Goal: Information Seeking & Learning: Learn about a topic

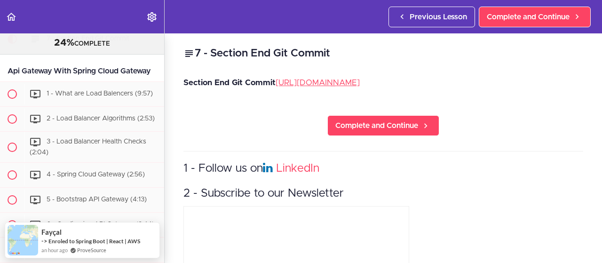
scroll to position [1434, 0]
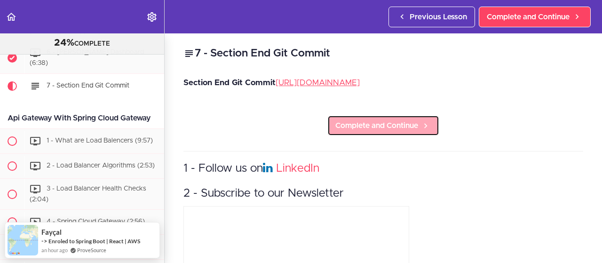
click at [379, 131] on span "Complete and Continue" at bounding box center [377, 125] width 83 height 11
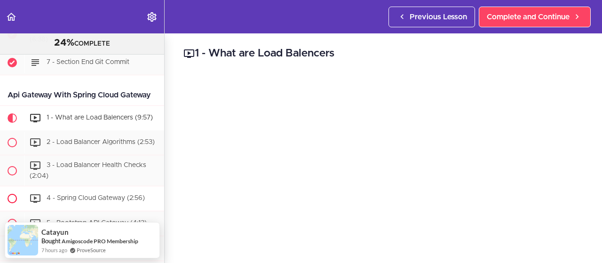
scroll to position [1403, 0]
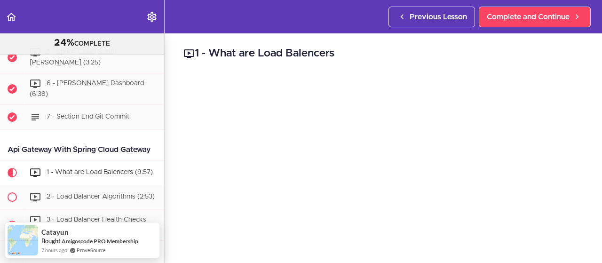
drag, startPoint x: 348, startPoint y: 50, endPoint x: 353, endPoint y: 52, distance: 4.8
click at [353, 52] on h2 "1 - What are Load Balencers" at bounding box center [384, 54] width 400 height 16
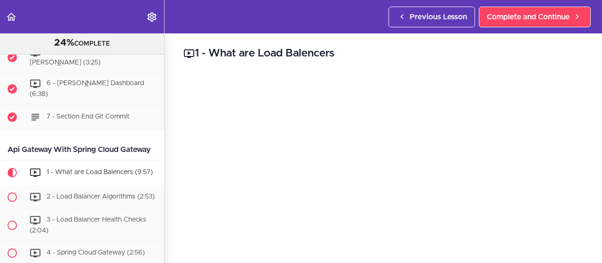
scroll to position [47, 0]
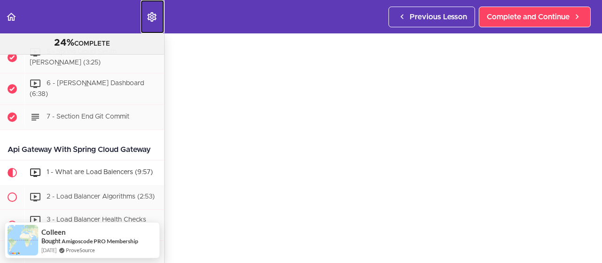
click at [152, 14] on icon "Settings Menu" at bounding box center [151, 16] width 11 height 11
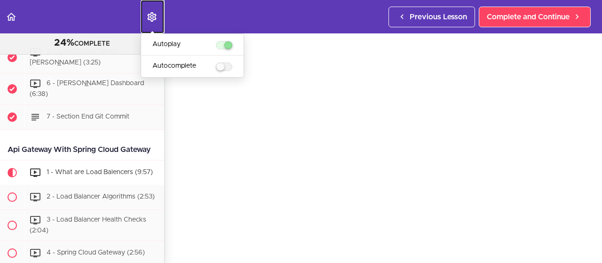
click at [152, 14] on icon "Settings Menu" at bounding box center [151, 16] width 11 height 11
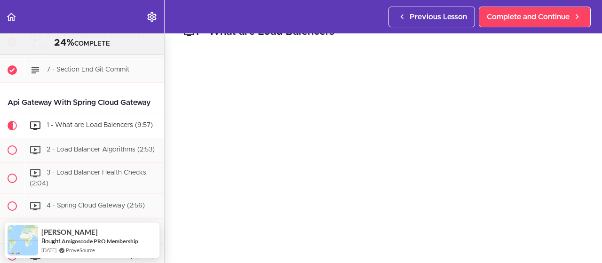
scroll to position [22, 0]
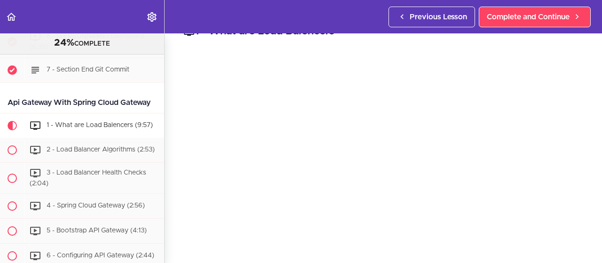
click at [588, 104] on div "1 - What are Load Balencers Complete and Continue 1 - Follow us on LinkedIn 2 -…" at bounding box center [384, 126] width 438 height 230
click at [585, 125] on div "1 - What are Load Balencers Complete and Continue 1 - Follow us on LinkedIn 2 -…" at bounding box center [384, 113] width 438 height 230
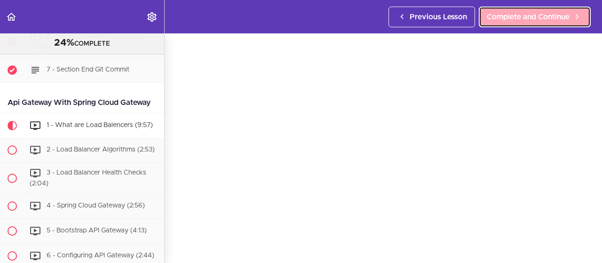
click at [506, 15] on span "Complete and Continue" at bounding box center [528, 16] width 83 height 11
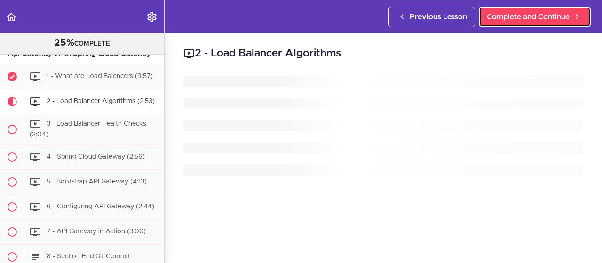
scroll to position [1522, 0]
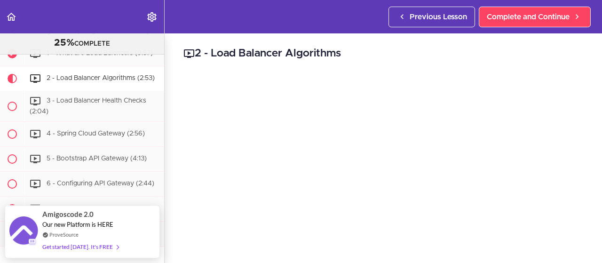
drag, startPoint x: 294, startPoint y: 53, endPoint x: 347, endPoint y: 53, distance: 53.2
click at [347, 53] on h2 "2 - Load Balancer Algorithms" at bounding box center [384, 54] width 400 height 16
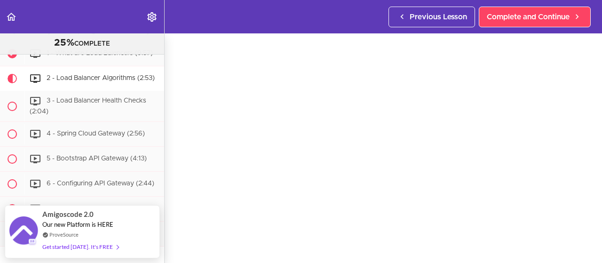
scroll to position [35, 0]
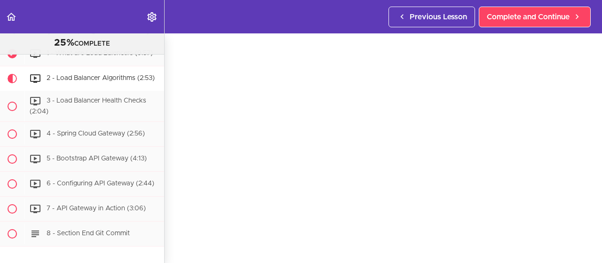
click at [586, 113] on div "2 - Load Balancer Algorithms Complete and Continue 1 - Follow us on LinkedIn 2 …" at bounding box center [384, 114] width 438 height 230
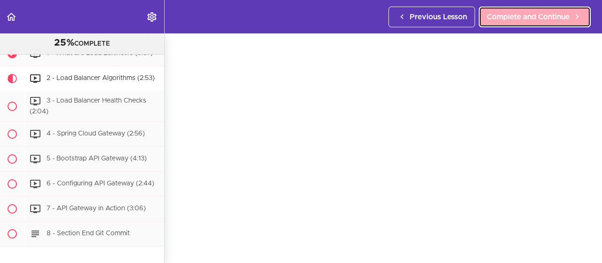
click at [520, 16] on span "Complete and Continue" at bounding box center [528, 16] width 83 height 11
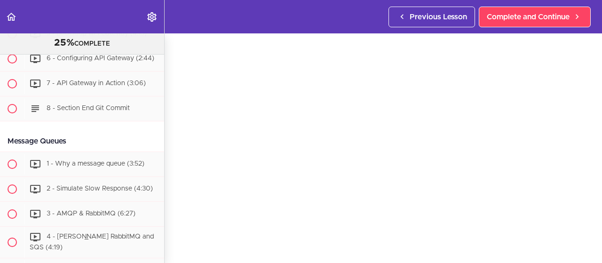
scroll to position [41, 0]
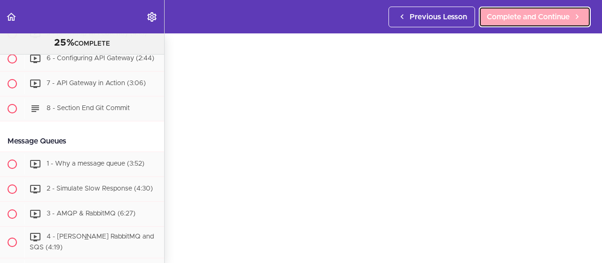
click at [522, 16] on span "Complete and Continue" at bounding box center [528, 16] width 83 height 11
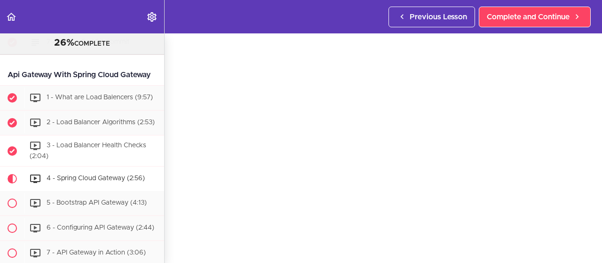
scroll to position [1491, 0]
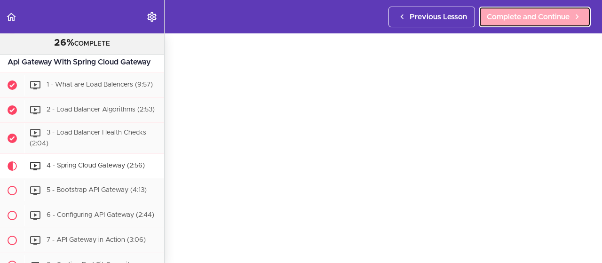
click at [537, 15] on span "Complete and Continue" at bounding box center [528, 16] width 83 height 11
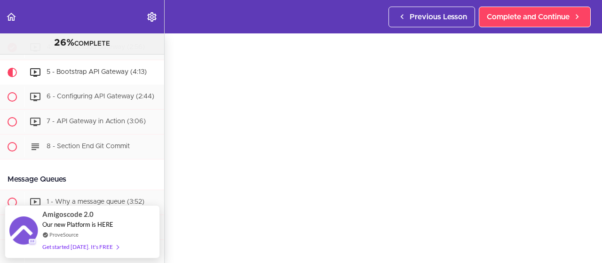
scroll to position [41, 0]
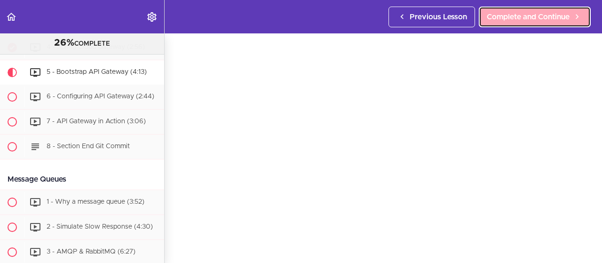
click at [514, 17] on span "Complete and Continue" at bounding box center [528, 16] width 83 height 11
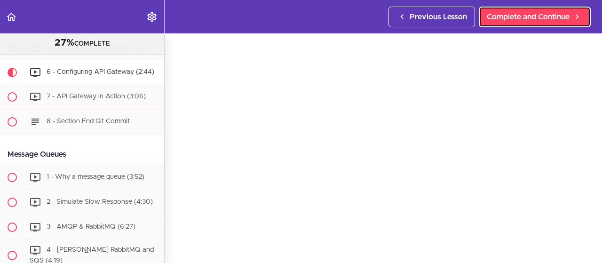
scroll to position [44, 0]
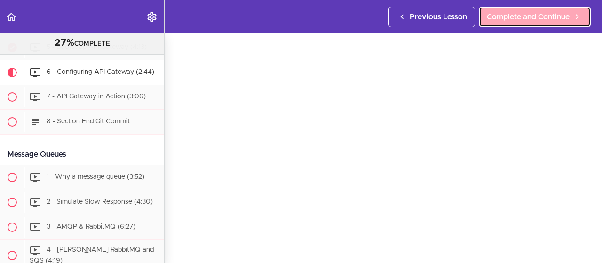
click at [509, 17] on span "Complete and Continue" at bounding box center [528, 16] width 83 height 11
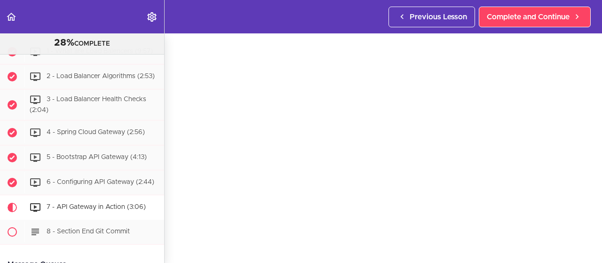
scroll to position [1571, 0]
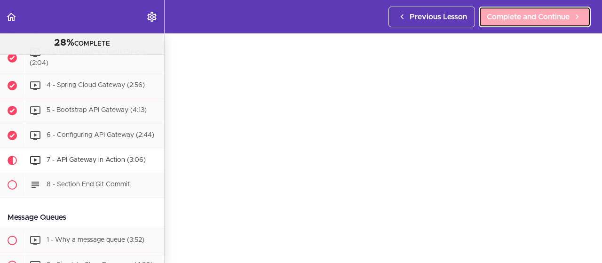
click at [550, 14] on span "Complete and Continue" at bounding box center [528, 16] width 83 height 11
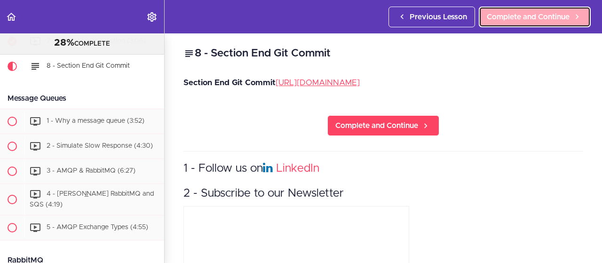
scroll to position [1690, 0]
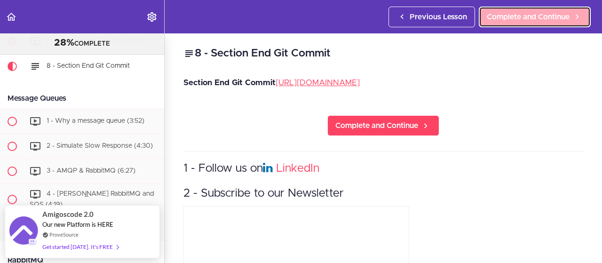
click at [541, 16] on span "Complete and Continue" at bounding box center [528, 16] width 83 height 11
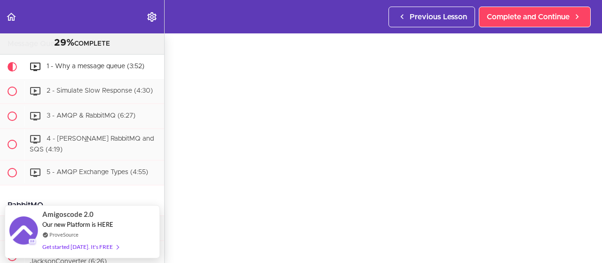
scroll to position [41, 0]
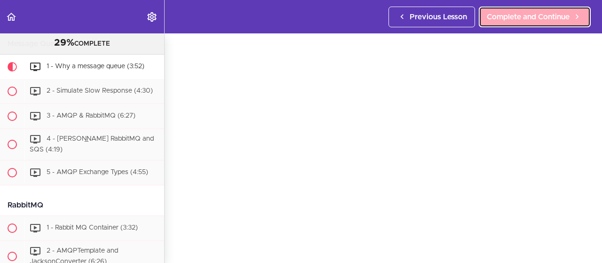
click at [508, 15] on span "Complete and Continue" at bounding box center [528, 16] width 83 height 11
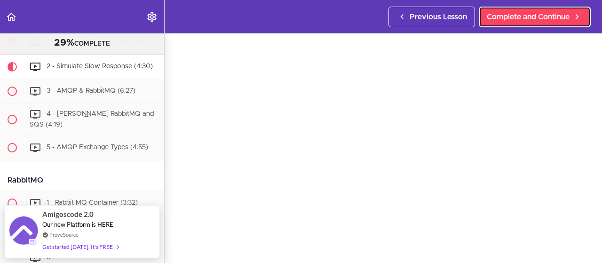
scroll to position [42, 0]
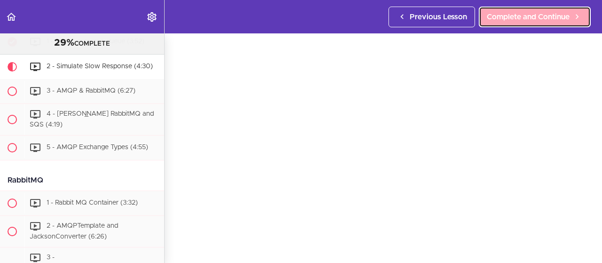
click at [523, 18] on span "Complete and Continue" at bounding box center [528, 16] width 83 height 11
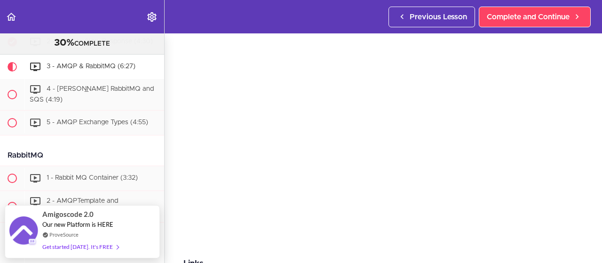
scroll to position [47, 0]
